Goal: Communication & Community: Share content

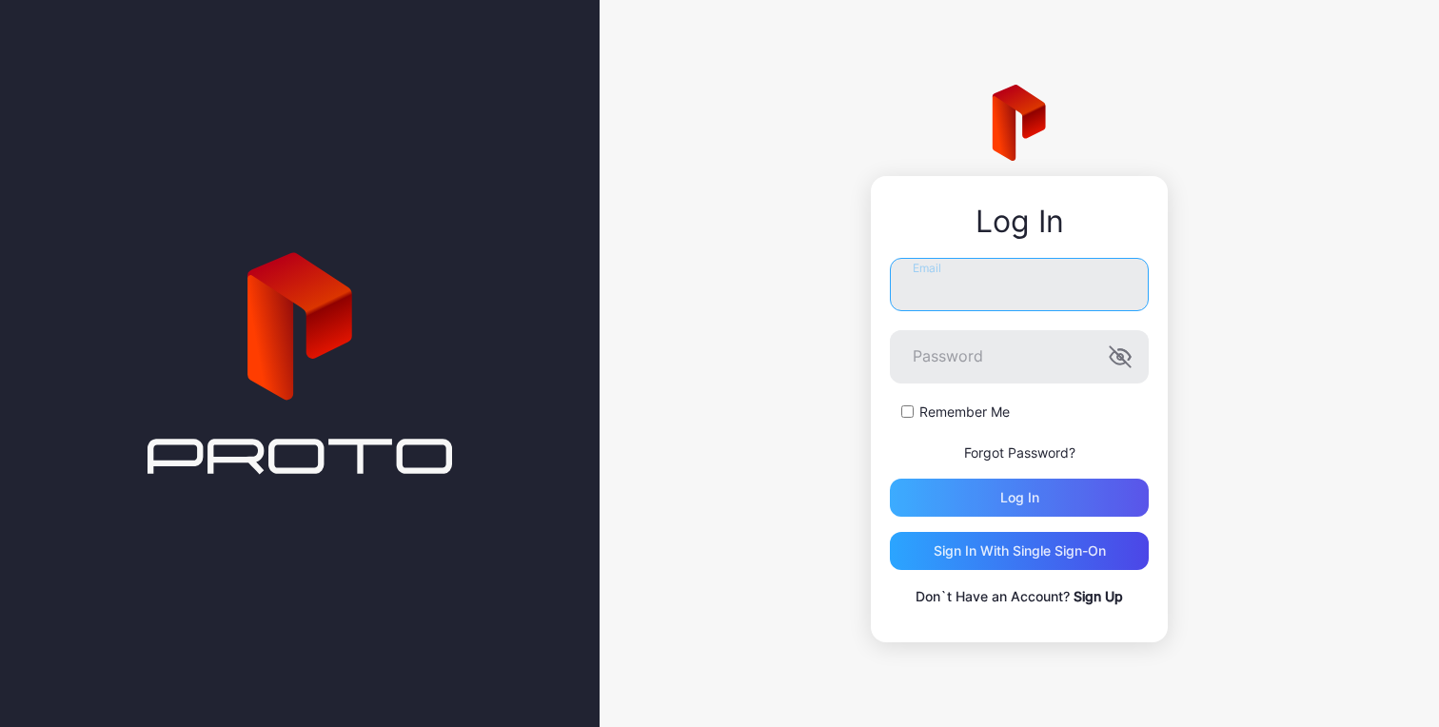
type input "**********"
click at [1034, 494] on div "Log in" at bounding box center [1019, 497] width 39 height 15
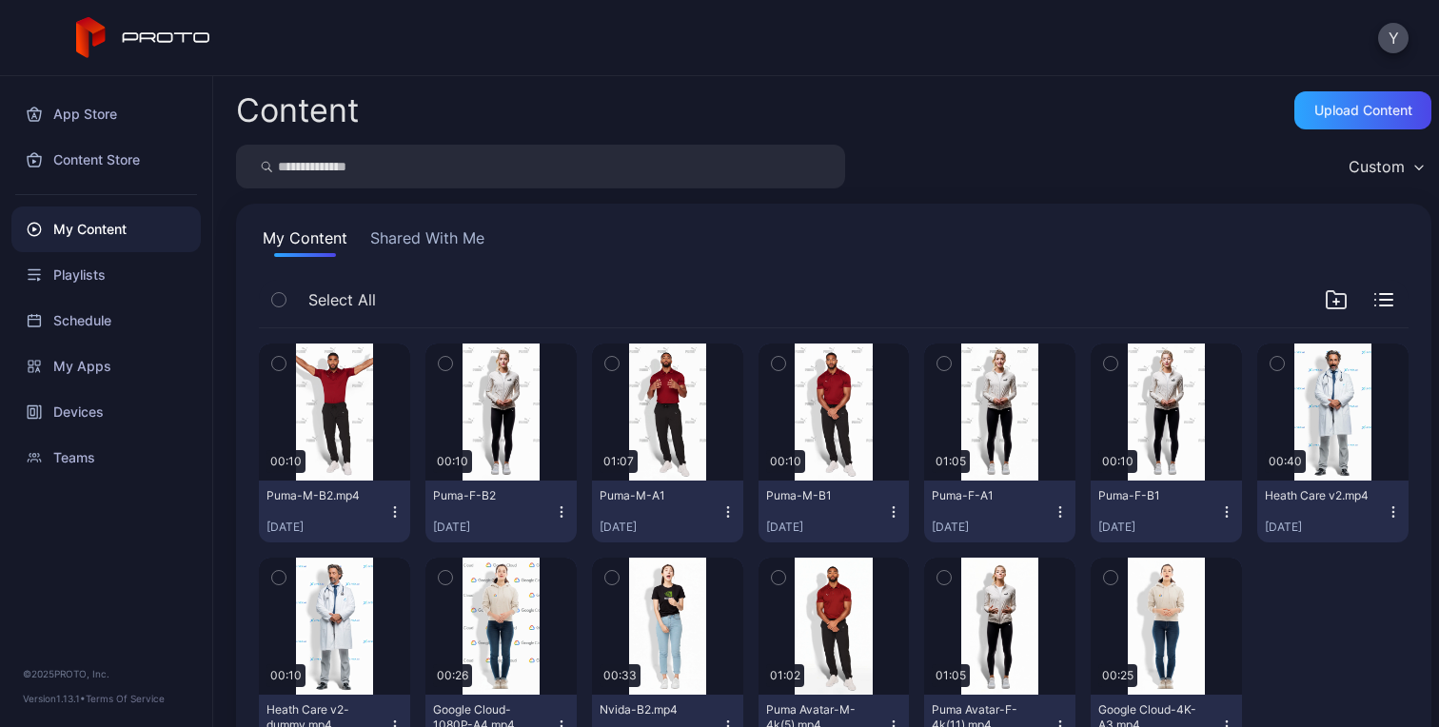
click at [983, 267] on div "My Content Shared With Me Select All Preview 00:10 Puma-M-B2.mp4 [DATE] Preview…" at bounding box center [833, 499] width 1195 height 591
click at [88, 406] on div "Devices" at bounding box center [105, 412] width 189 height 46
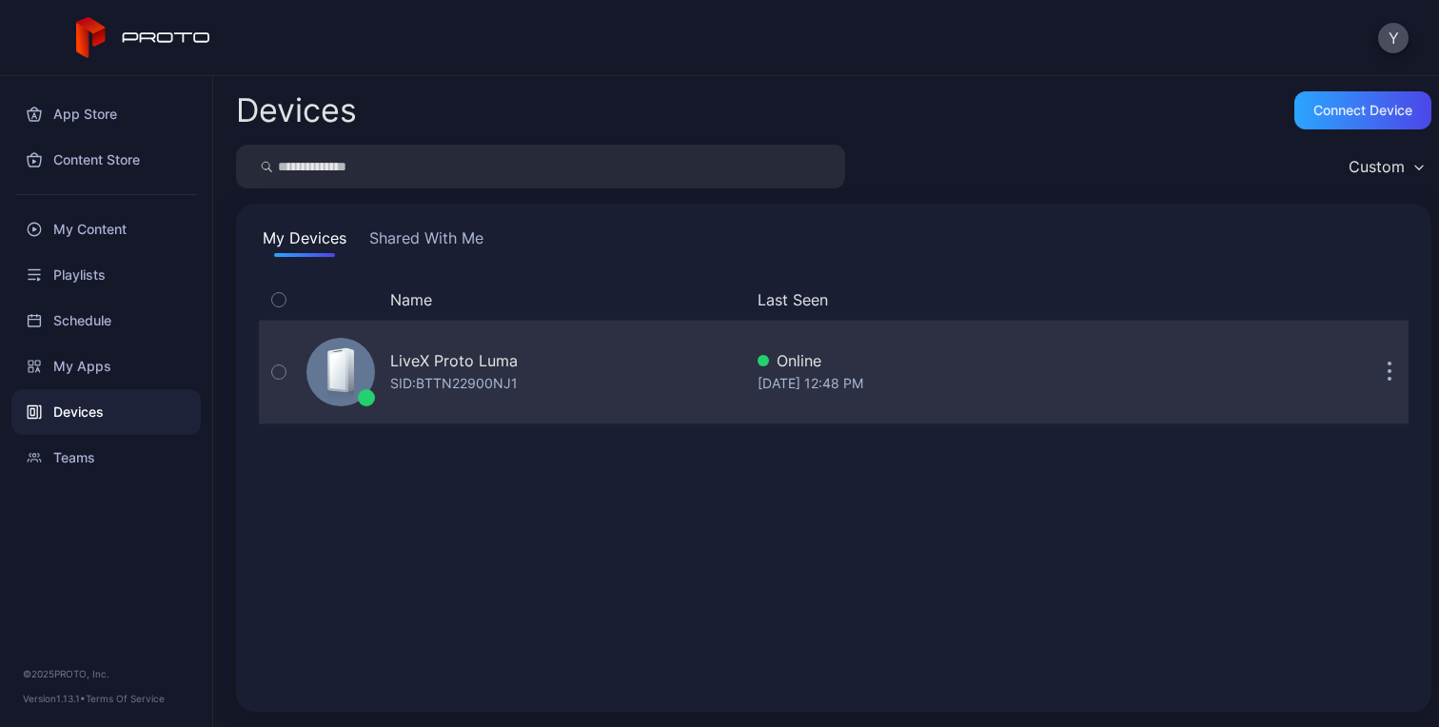
click at [1370, 375] on button "button" at bounding box center [1389, 372] width 38 height 38
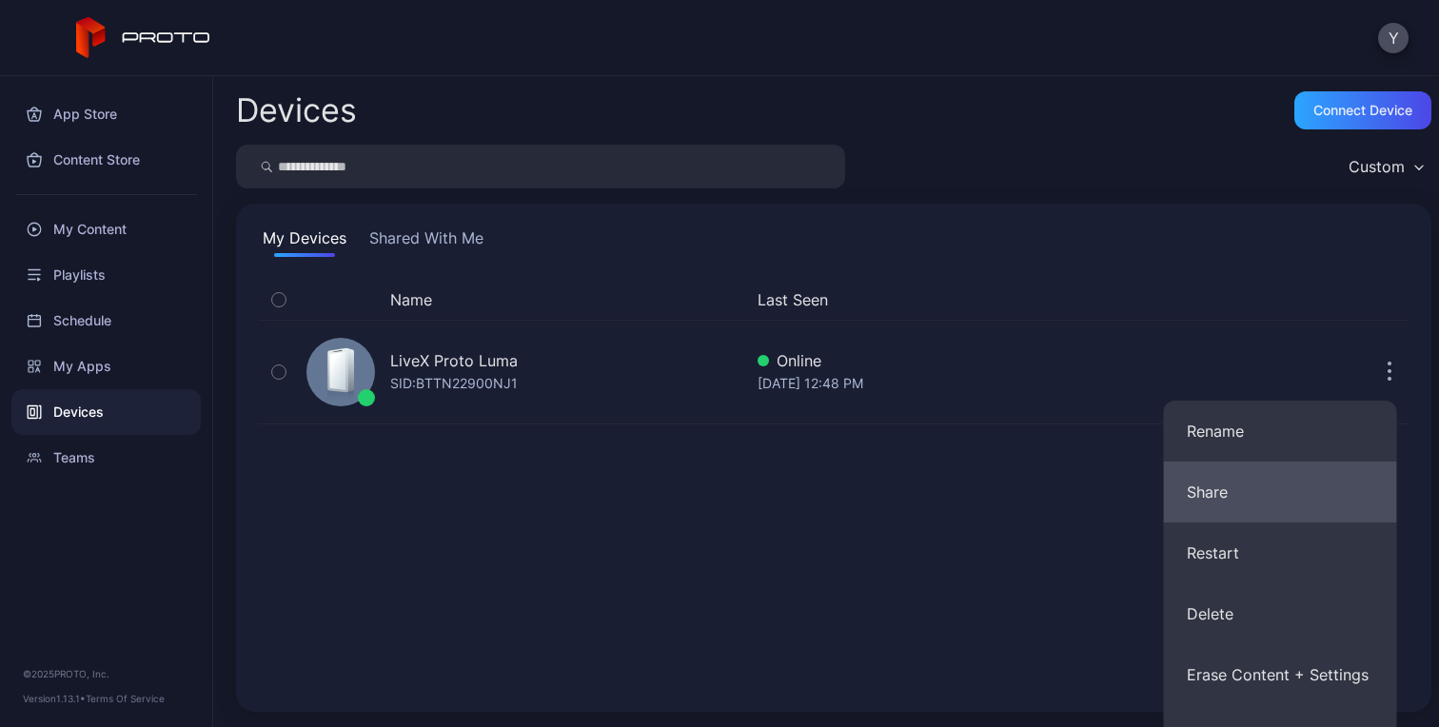
click at [1250, 509] on button "Share" at bounding box center [1280, 491] width 233 height 61
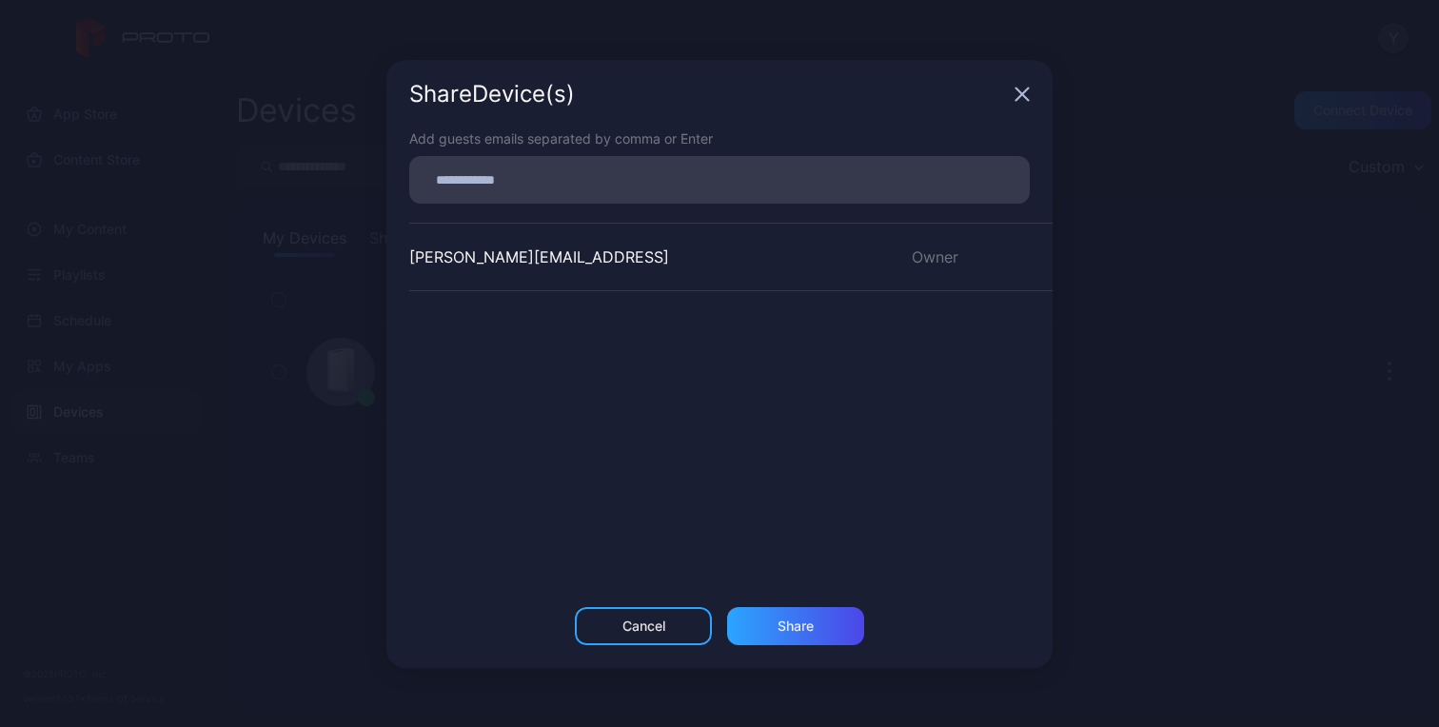
click at [565, 182] on input at bounding box center [720, 179] width 598 height 25
type input "**********"
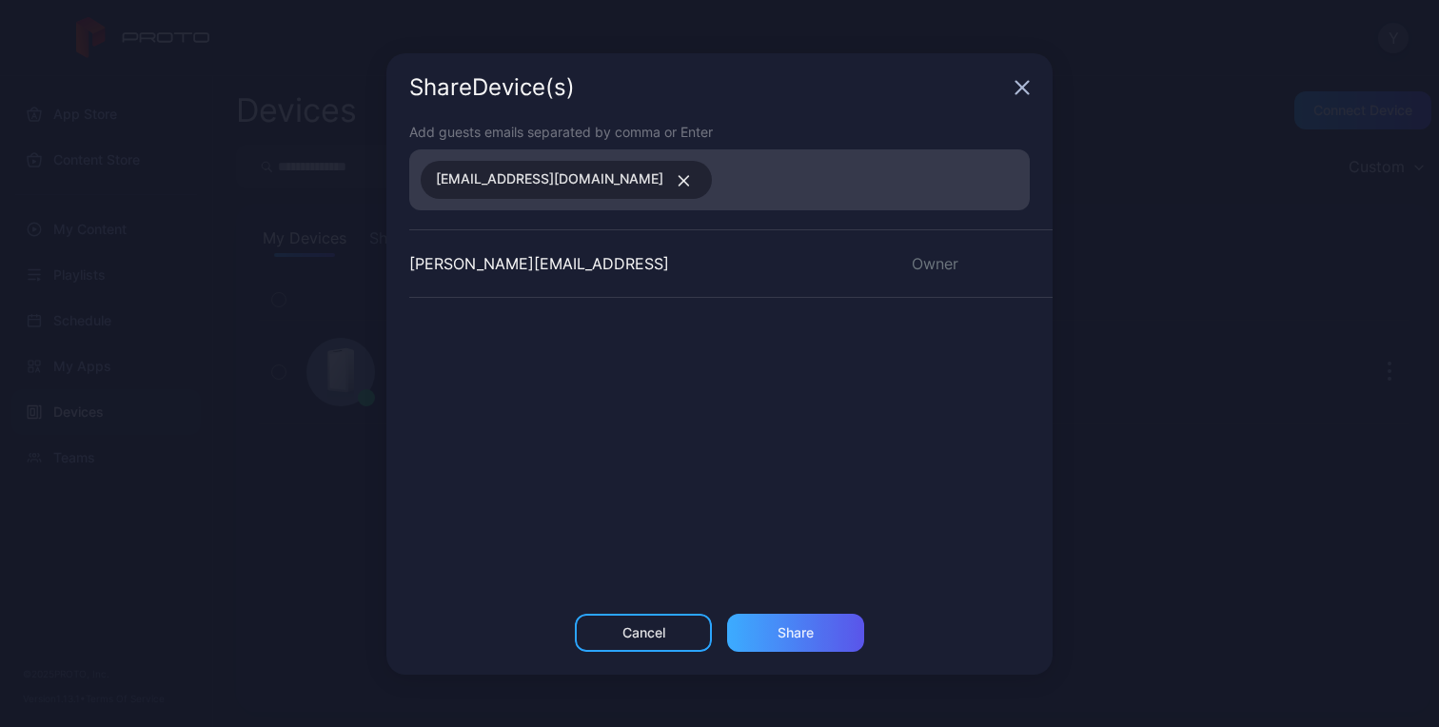
click at [784, 618] on div "Share" at bounding box center [795, 633] width 137 height 38
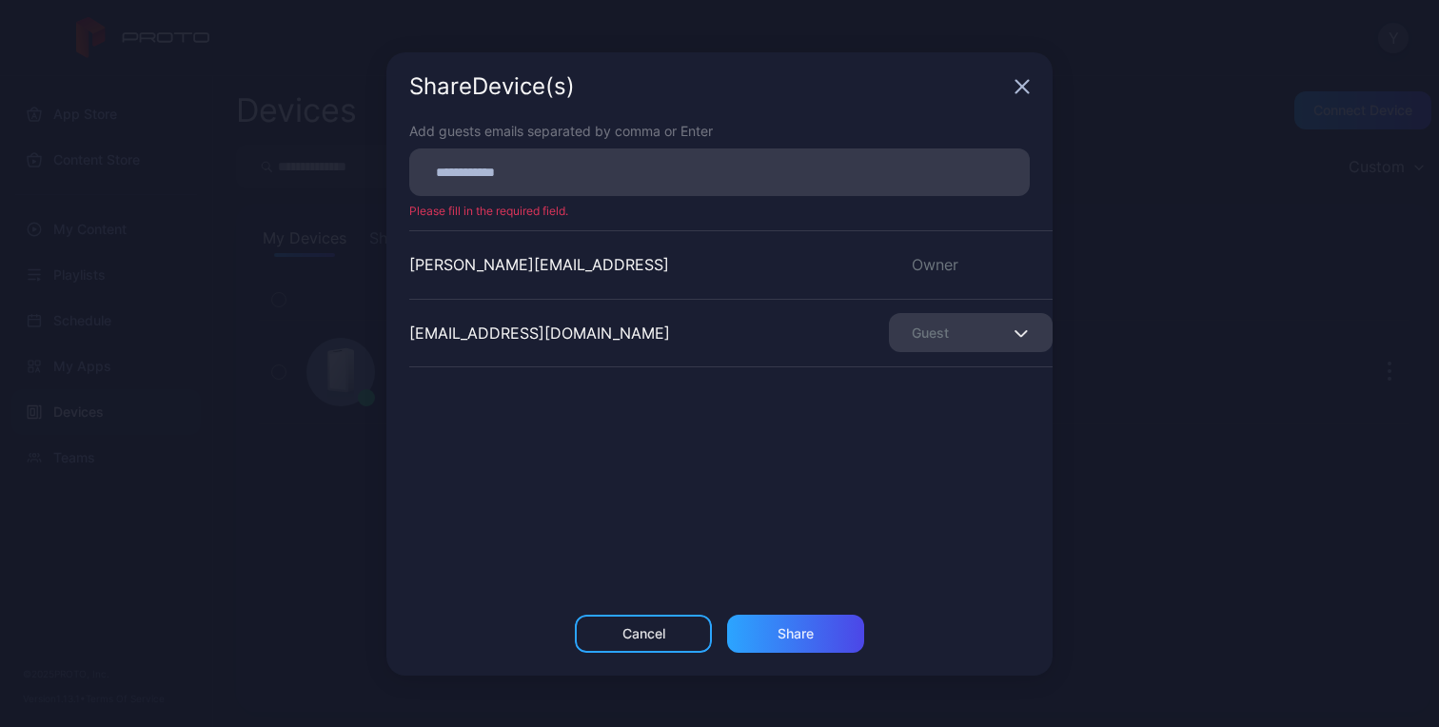
click at [953, 318] on div "Guest" at bounding box center [971, 332] width 164 height 39
click at [1111, 305] on div "Share Device (s) Add guests emails separated by comma or Enter Please fill in t…" at bounding box center [719, 363] width 1439 height 727
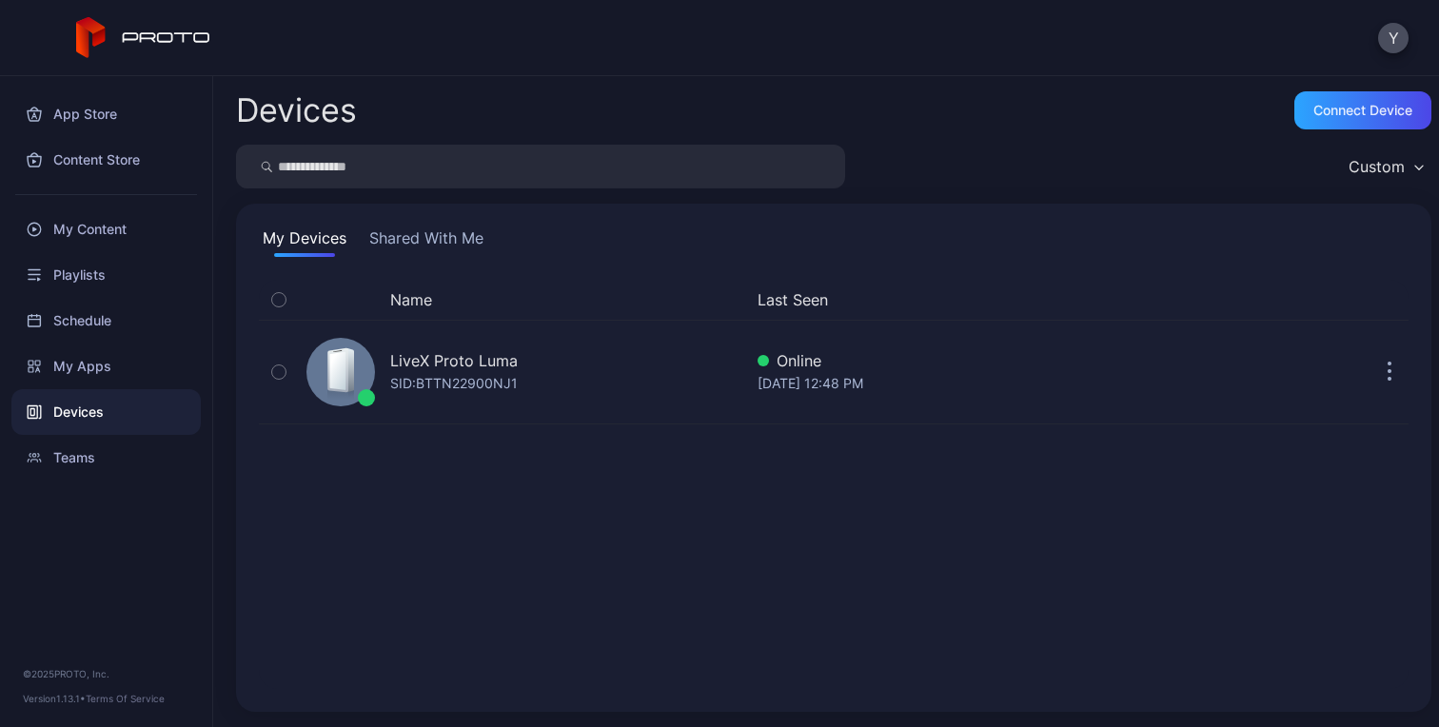
click at [781, 528] on div "Name Last Seen LiveX Proto [PERSON_NAME]: BTTN22900NJ1 Online [DATE] 12:48 PM" at bounding box center [833, 484] width 1149 height 409
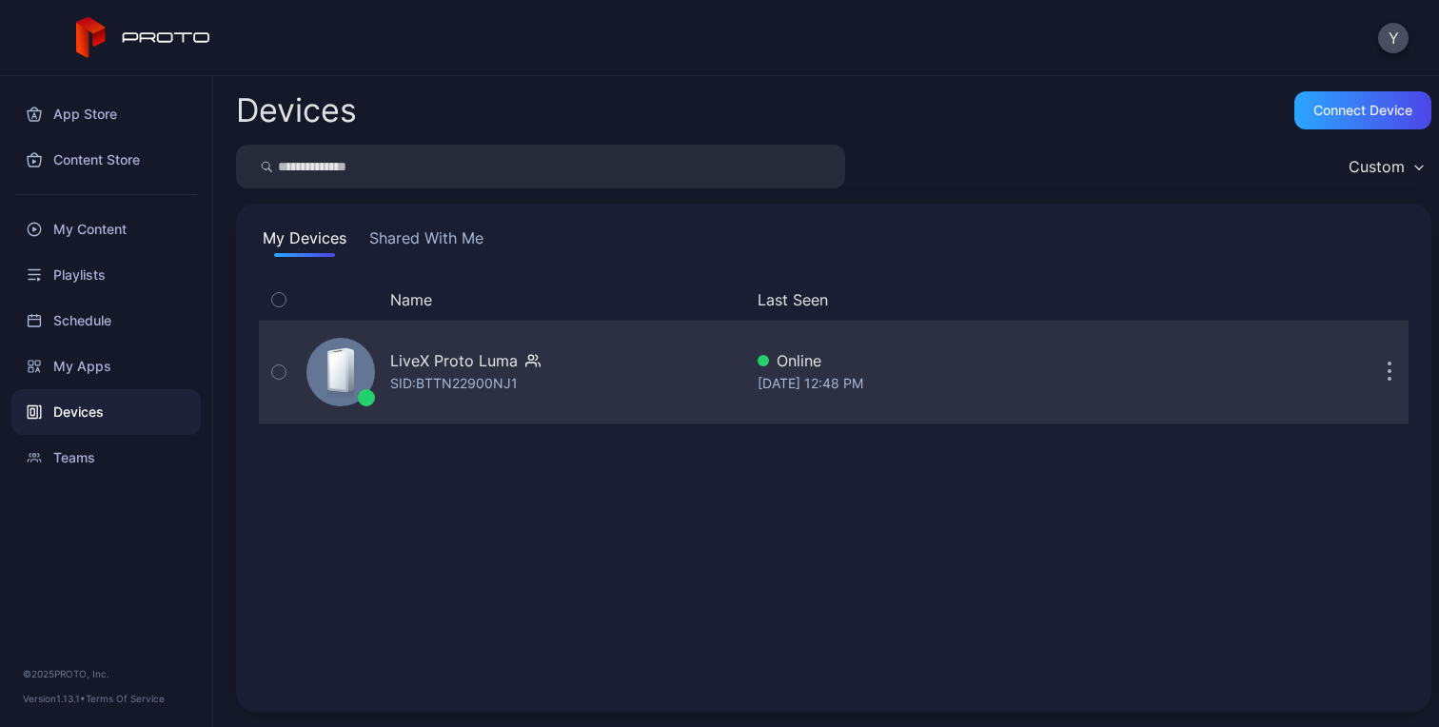
click at [1387, 369] on icon "button" at bounding box center [1389, 373] width 5 height 22
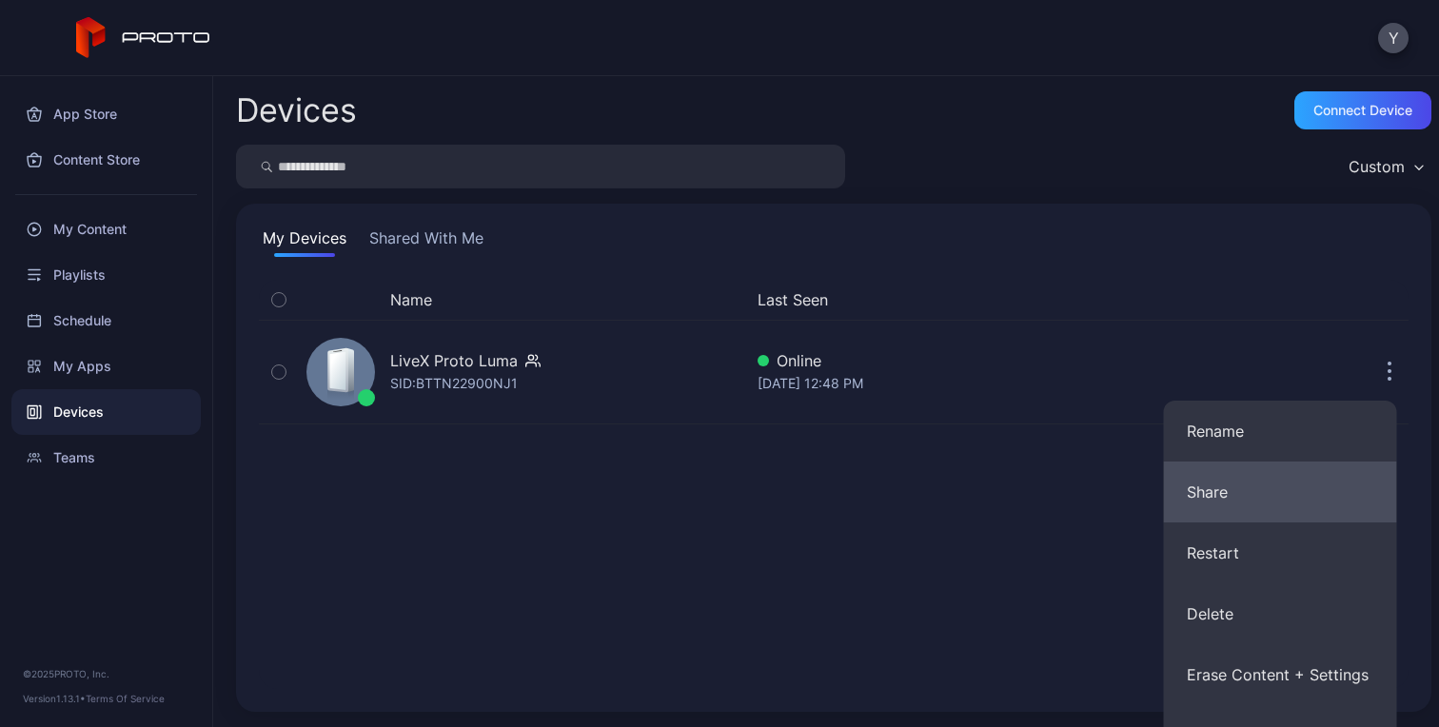
click at [1257, 491] on button "Share" at bounding box center [1280, 491] width 233 height 61
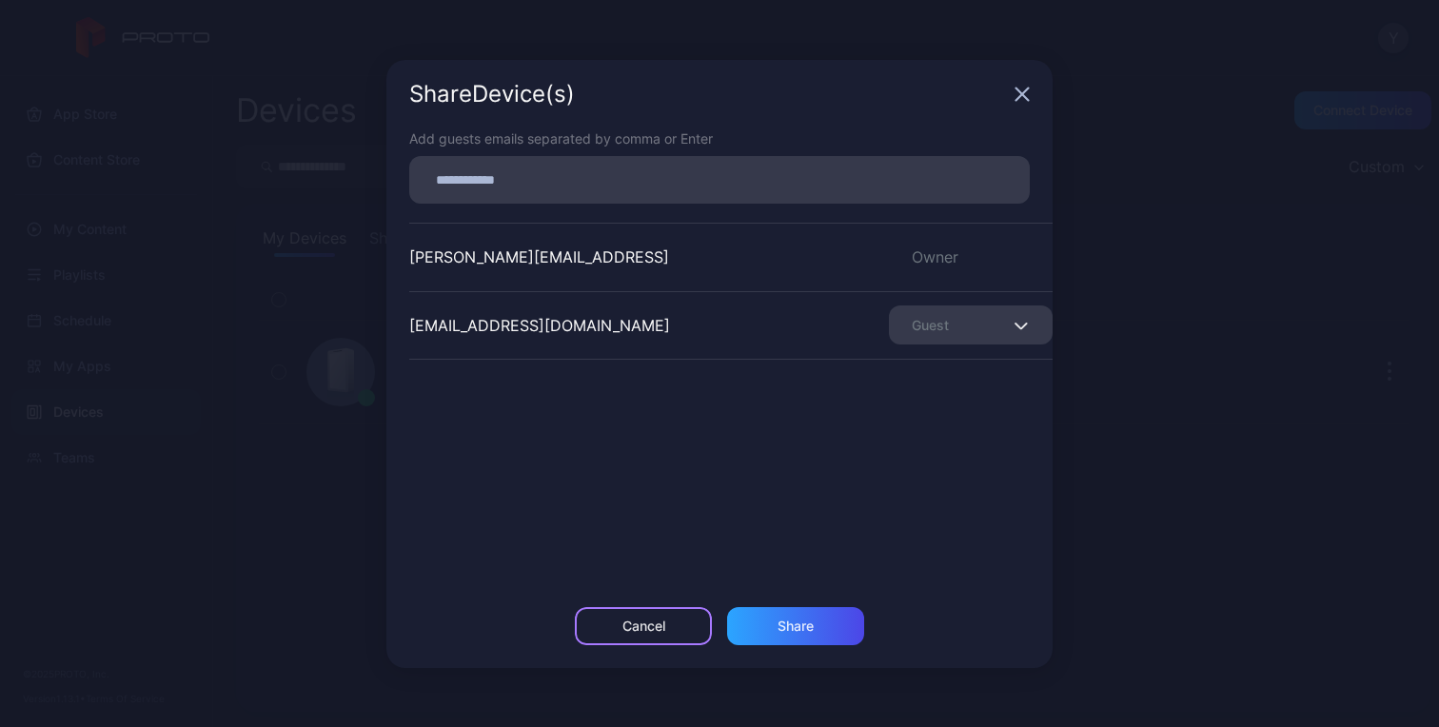
click at [648, 626] on div "Cancel" at bounding box center [643, 625] width 43 height 15
